Goal: Use online tool/utility

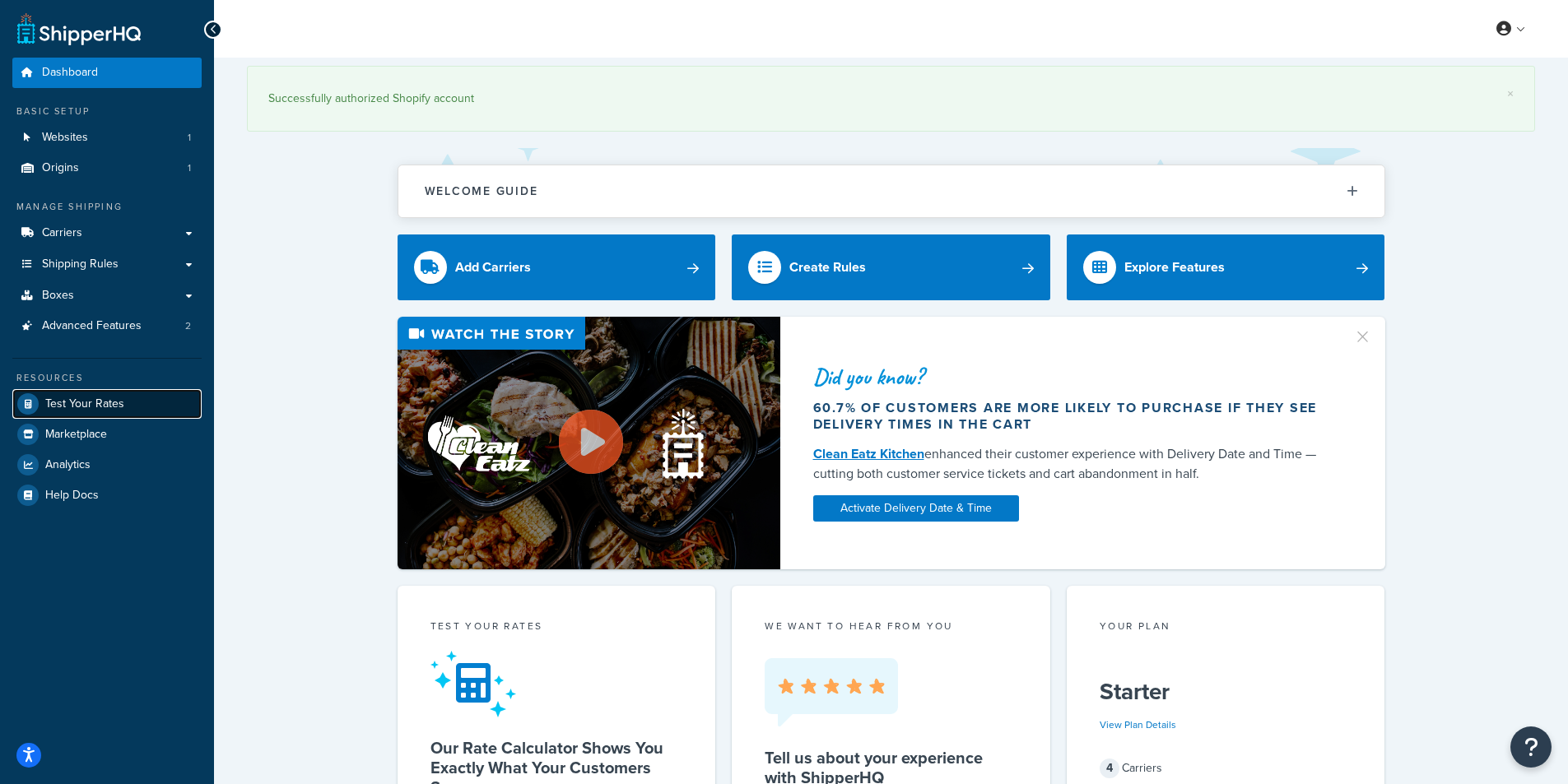
click at [125, 408] on link "Test Your Rates" at bounding box center [107, 403] width 189 height 30
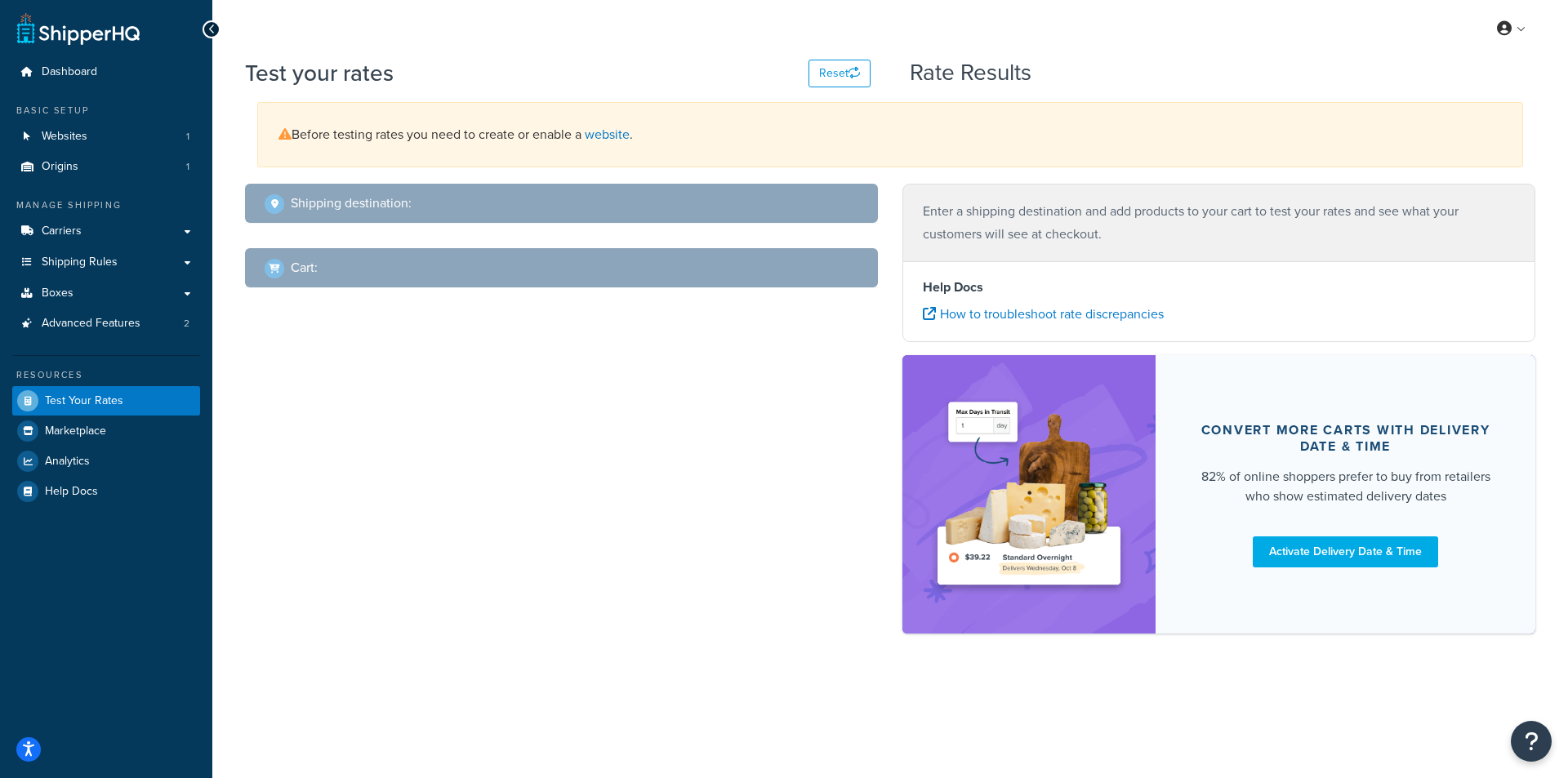
select select "[GEOGRAPHIC_DATA]"
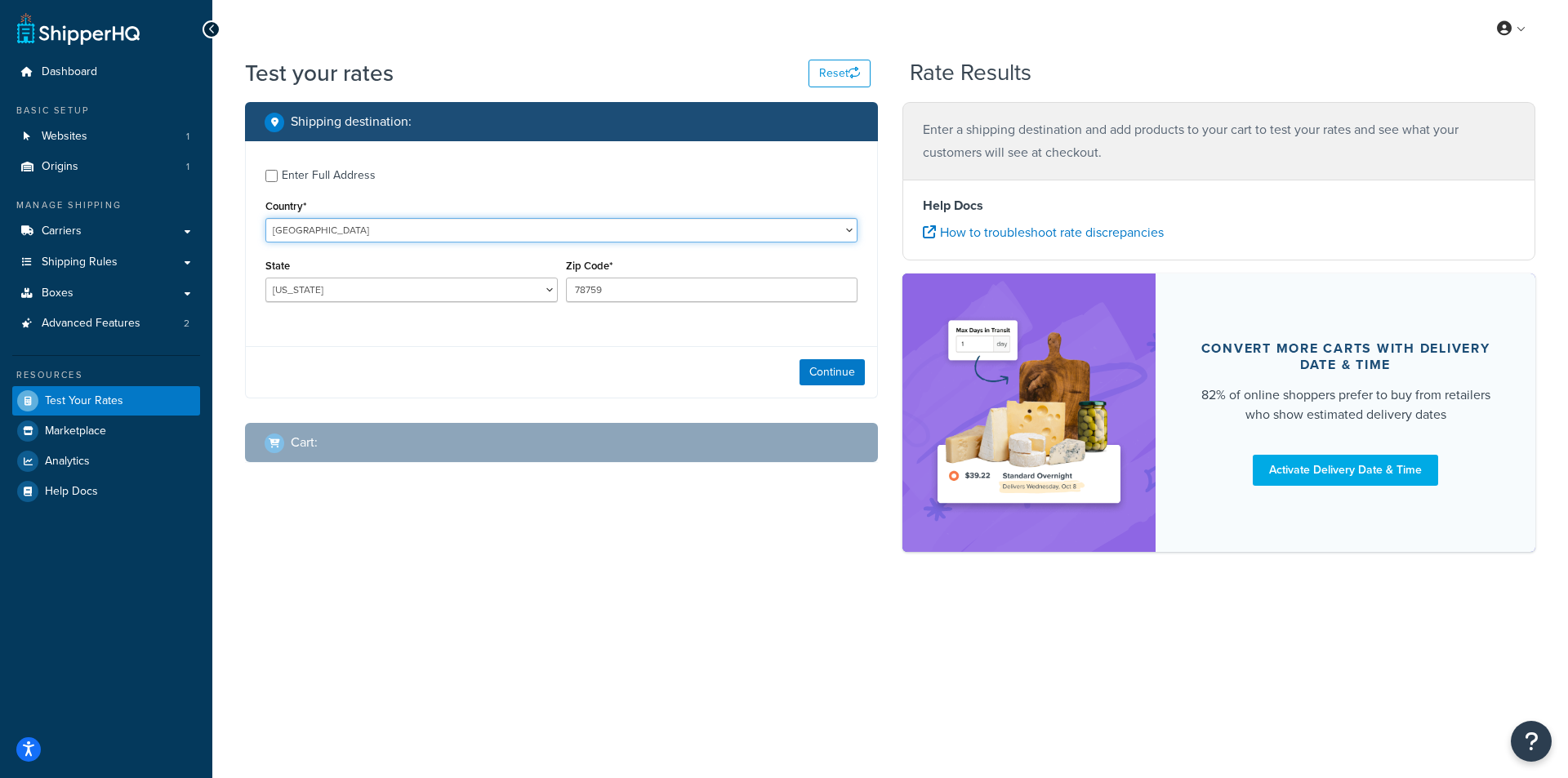
click at [290, 232] on select "[GEOGRAPHIC_DATA] [GEOGRAPHIC_DATA] [GEOGRAPHIC_DATA] [GEOGRAPHIC_DATA] [GEOGRA…" at bounding box center [562, 230] width 593 height 24
select select "NO"
click at [265, 218] on select "[GEOGRAPHIC_DATA] [GEOGRAPHIC_DATA] [GEOGRAPHIC_DATA] [GEOGRAPHIC_DATA] [GEOGRA…" at bounding box center [562, 230] width 593 height 24
click at [297, 290] on select "[GEOGRAPHIC_DATA] [GEOGRAPHIC_DATA] [GEOGRAPHIC_DATA] [GEOGRAPHIC_DATA] [GEOGRA…" at bounding box center [411, 290] width 292 height 24
click at [405, 298] on select "[GEOGRAPHIC_DATA] [GEOGRAPHIC_DATA] [GEOGRAPHIC_DATA] [GEOGRAPHIC_DATA] [GEOGRA…" at bounding box center [411, 290] width 292 height 24
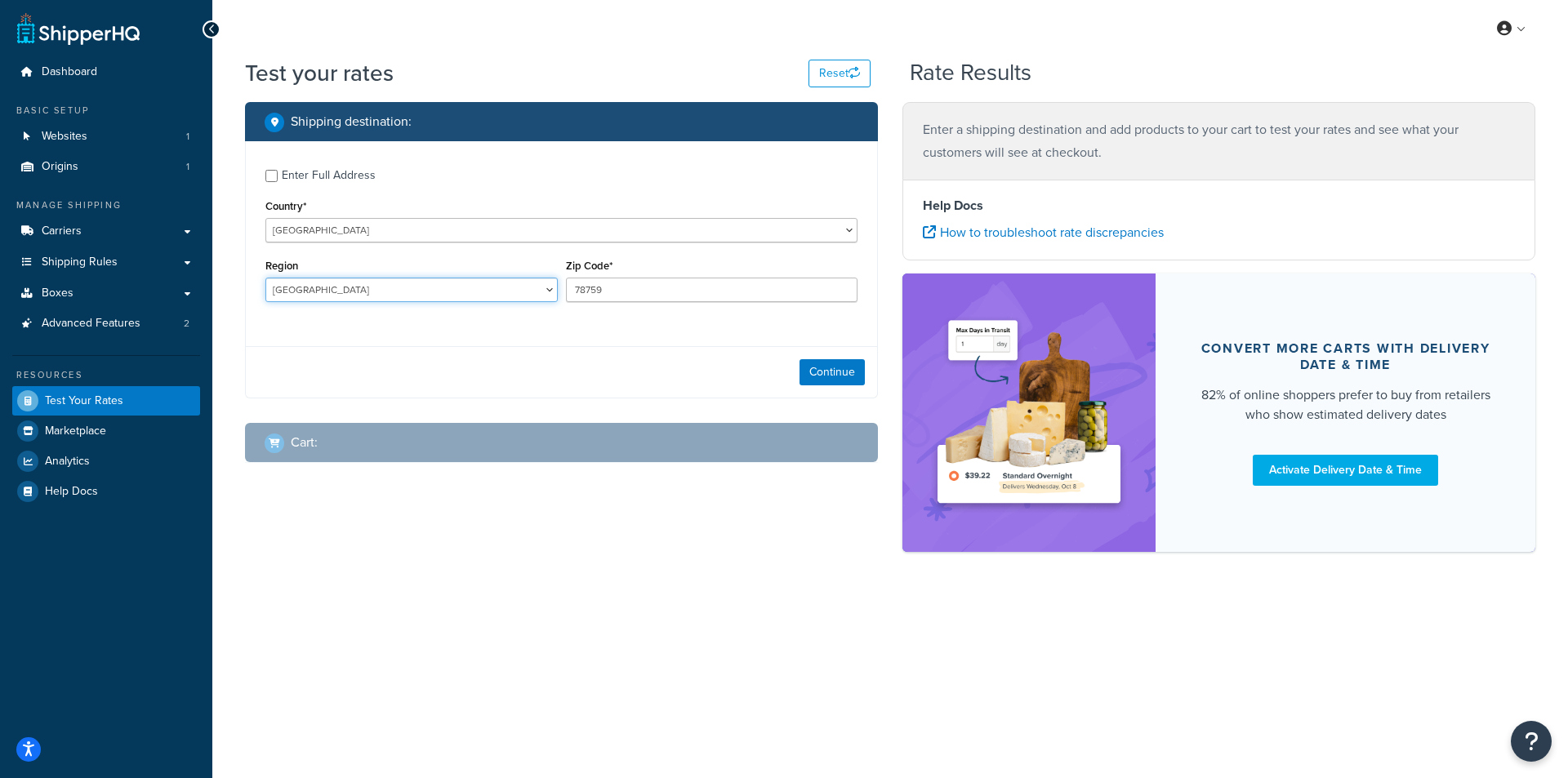
select select "7"
click at [265, 279] on select "[GEOGRAPHIC_DATA] [GEOGRAPHIC_DATA] [GEOGRAPHIC_DATA] [GEOGRAPHIC_DATA] [GEOGRA…" at bounding box center [411, 290] width 292 height 24
click at [298, 355] on div "Continue" at bounding box center [562, 372] width 631 height 51
click at [593, 300] on input "78759" at bounding box center [712, 290] width 292 height 24
click at [593, 296] on input "78759" at bounding box center [712, 290] width 292 height 24
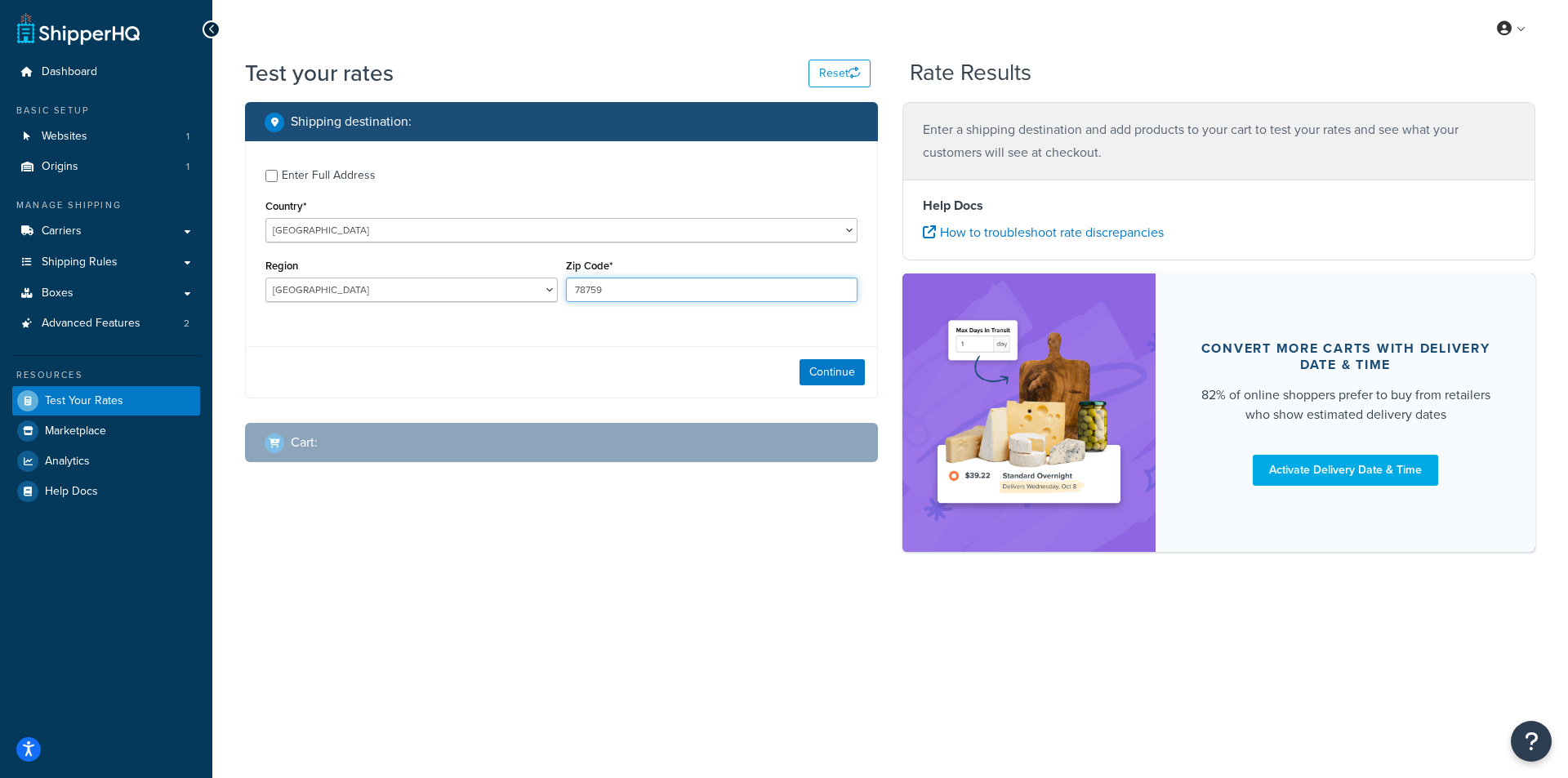
click at [593, 296] on input "78759" at bounding box center [712, 290] width 292 height 24
paste input "5708"
type input "5708"
click at [818, 368] on button "Continue" at bounding box center [833, 372] width 65 height 26
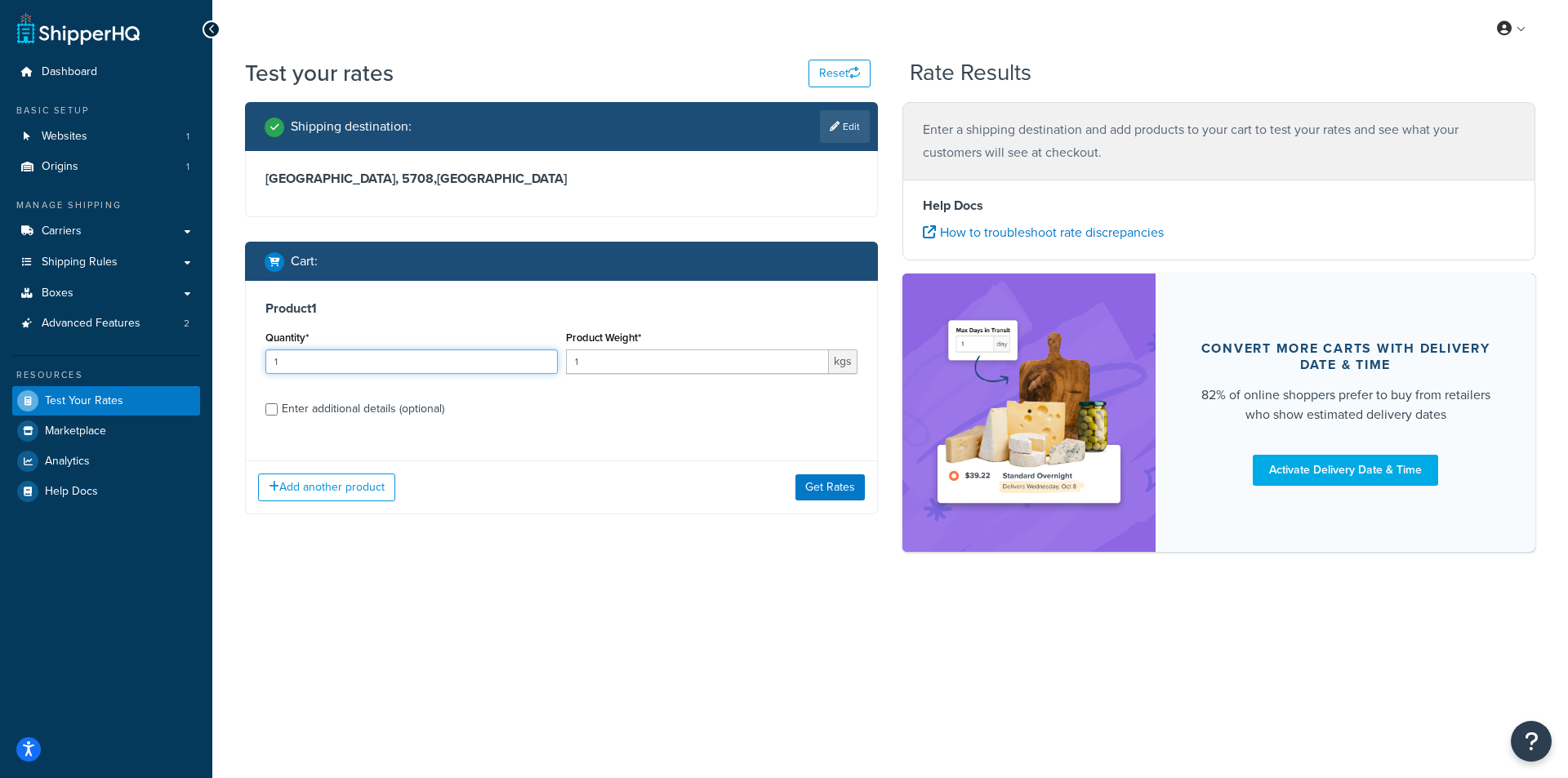
click at [311, 357] on input "1" at bounding box center [411, 362] width 292 height 24
click at [611, 359] on input "1" at bounding box center [698, 362] width 264 height 24
type input "25"
click at [824, 479] on button "Get Rates" at bounding box center [830, 487] width 70 height 26
